Goal: Check status: Check status

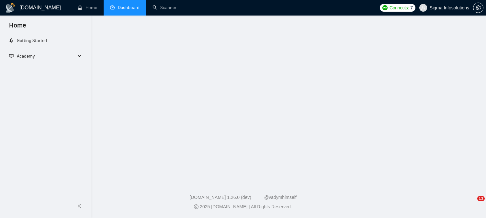
drag, startPoint x: 0, startPoint y: 0, endPoint x: 119, endPoint y: 8, distance: 118.8
click at [119, 8] on link "Dashboard" at bounding box center [124, 8] width 29 height 6
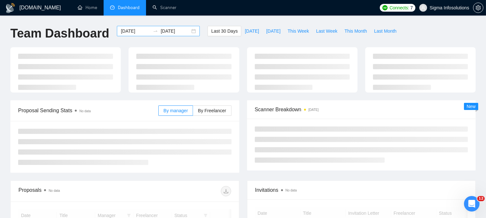
click at [130, 31] on input "[DATE]" at bounding box center [135, 31] width 29 height 7
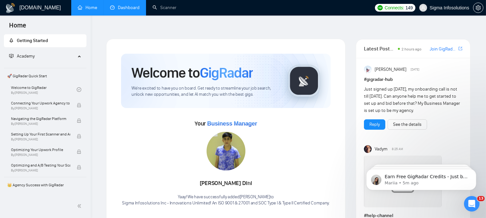
click at [130, 10] on link "Dashboard" at bounding box center [124, 8] width 29 height 6
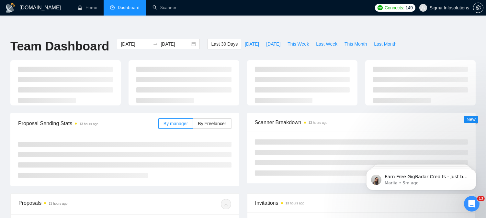
type input "[DATE]"
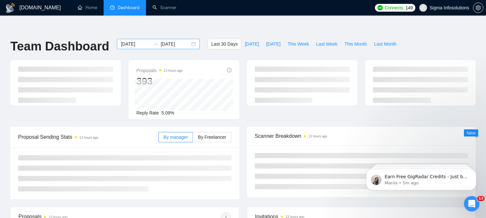
click at [129, 40] on input "[DATE]" at bounding box center [135, 43] width 29 height 7
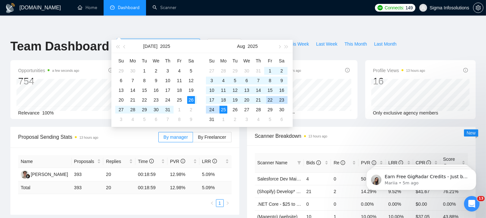
type input "2025-08-22"
click at [273, 102] on div "22" at bounding box center [270, 100] width 8 height 8
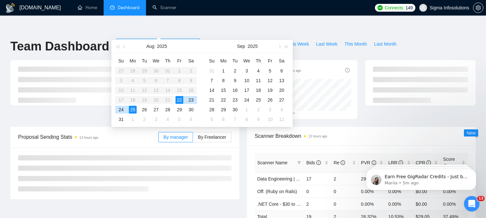
type input "[DATE]"
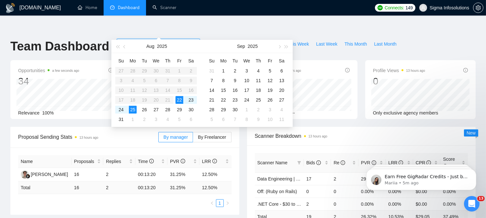
click at [133, 106] on div "25" at bounding box center [133, 110] width 8 height 8
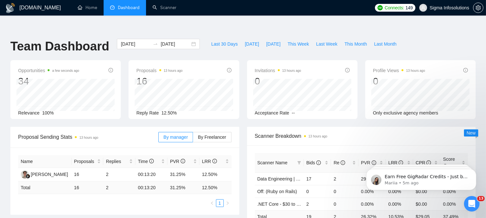
click at [123, 44] on div "2025-08-22 2025-08-25" at bounding box center [158, 49] width 91 height 21
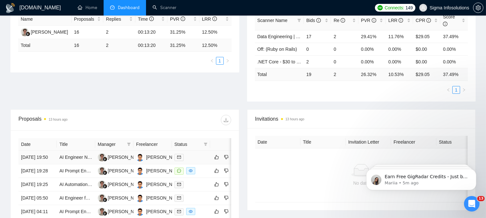
scroll to position [180, 0]
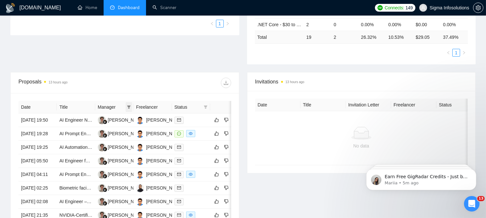
click at [127, 105] on icon "filter" at bounding box center [129, 107] width 4 height 4
click at [81, 101] on input "checkbox" at bounding box center [79, 99] width 5 height 5
checkbox input "true"
click at [128, 73] on div "Proposals 13 hours ago" at bounding box center [124, 83] width 213 height 21
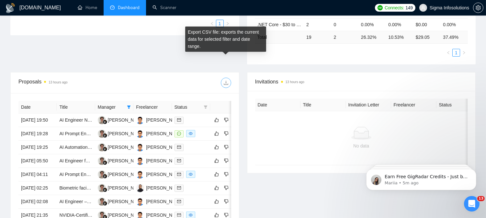
click at [226, 78] on button "button" at bounding box center [226, 83] width 10 height 10
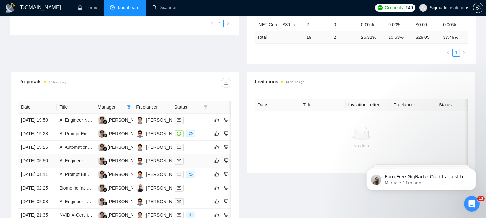
click at [177, 159] on link at bounding box center [181, 160] width 12 height 7
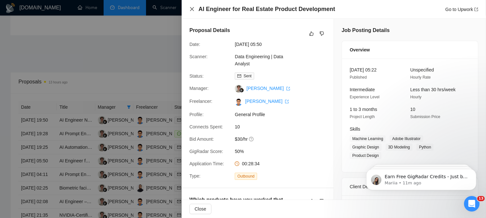
click at [190, 9] on icon "close" at bounding box center [191, 8] width 5 height 5
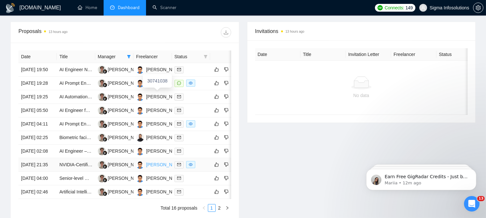
scroll to position [288, 0]
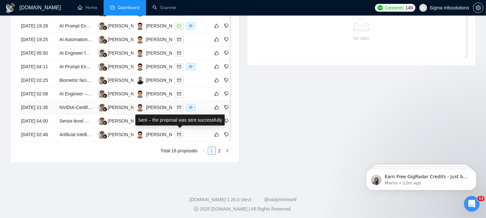
click at [177, 109] on icon "mail" at bounding box center [179, 108] width 4 height 4
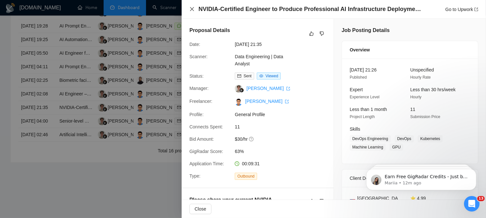
click at [192, 8] on icon "close" at bounding box center [191, 8] width 5 height 5
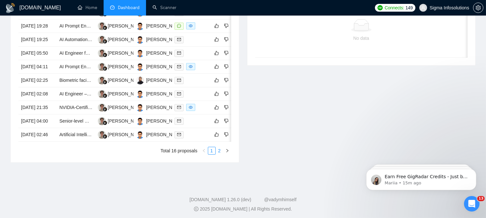
click at [220, 154] on link "2" at bounding box center [219, 150] width 7 height 7
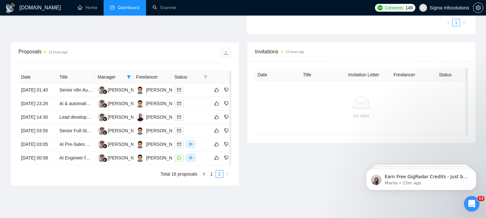
scroll to position [222, 0]
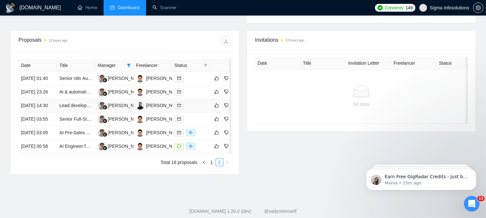
click at [178, 104] on icon "mail" at bounding box center [179, 106] width 4 height 4
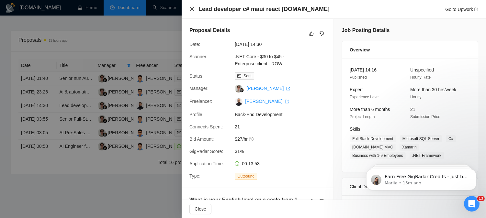
click at [192, 11] on icon "close" at bounding box center [191, 8] width 5 height 5
